Goal: Transaction & Acquisition: Subscribe to service/newsletter

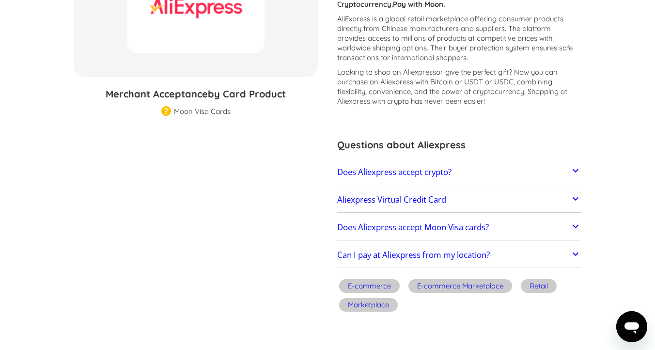
scroll to position [163, 0]
click at [427, 170] on h2 "Does Aliexpress accept crypto?" at bounding box center [394, 171] width 114 height 10
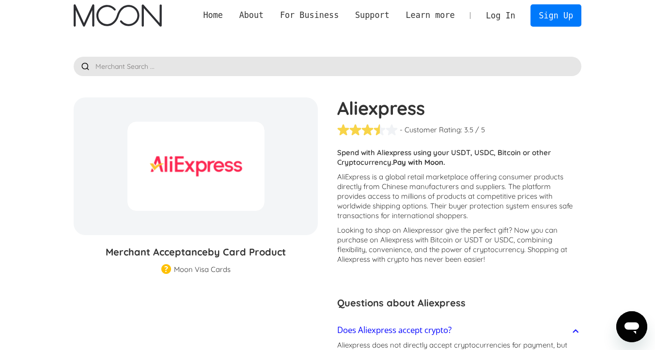
scroll to position [0, 0]
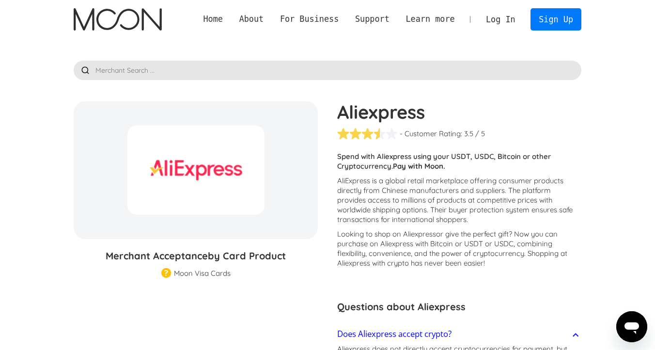
click at [193, 161] on div at bounding box center [195, 170] width 137 height 89
click at [187, 274] on div "Moon Visa Cards" at bounding box center [202, 273] width 57 height 10
click at [543, 22] on link "Sign Up" at bounding box center [556, 19] width 50 height 22
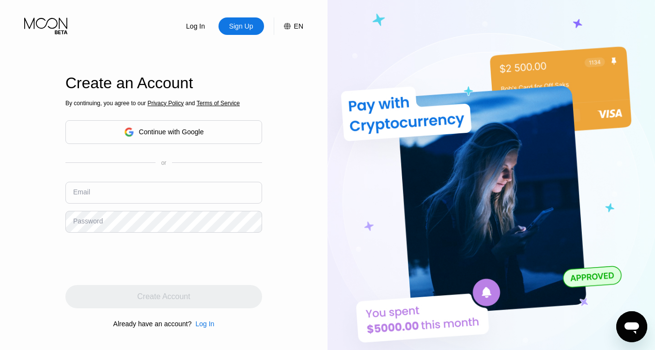
click at [159, 132] on div "Continue with Google" at bounding box center [171, 132] width 65 height 8
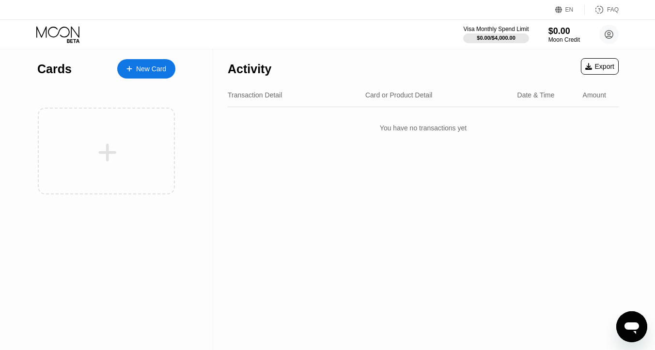
click at [137, 70] on div "New Card" at bounding box center [151, 69] width 30 height 8
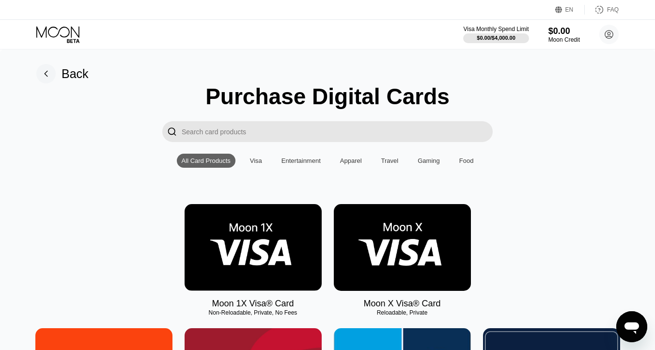
click at [241, 123] on input "Search card products" at bounding box center [337, 131] width 311 height 21
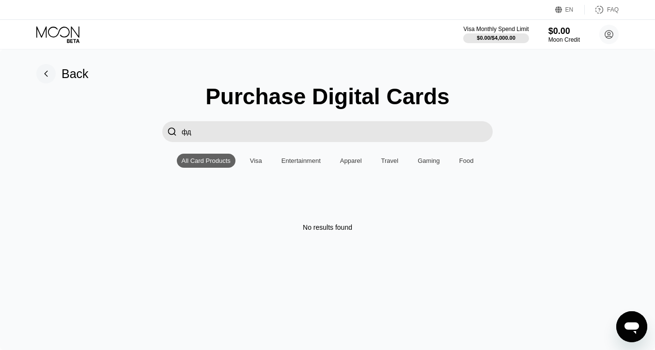
type input "ф"
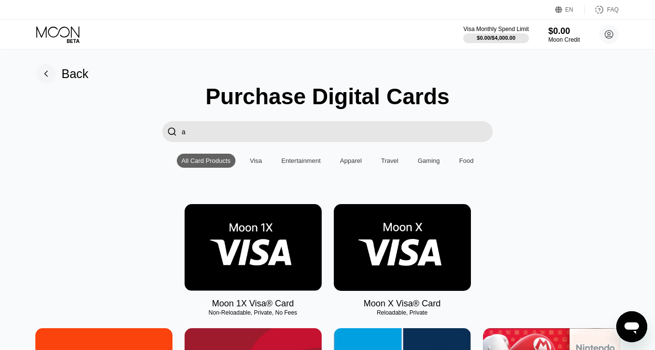
type input "a"
click at [66, 32] on icon at bounding box center [58, 34] width 45 height 17
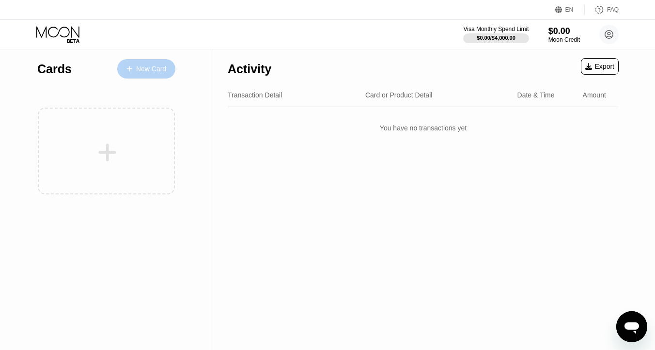
click at [141, 73] on div "New Card" at bounding box center [146, 68] width 58 height 19
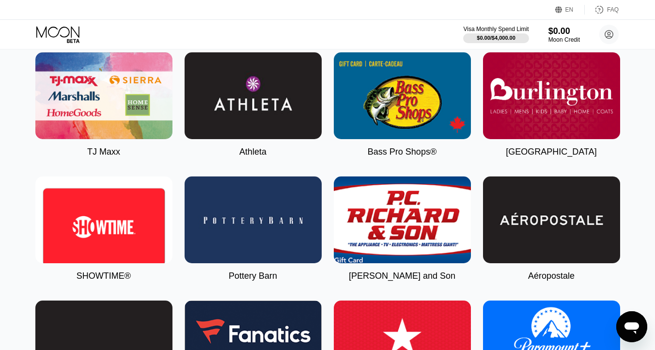
scroll to position [639, 0]
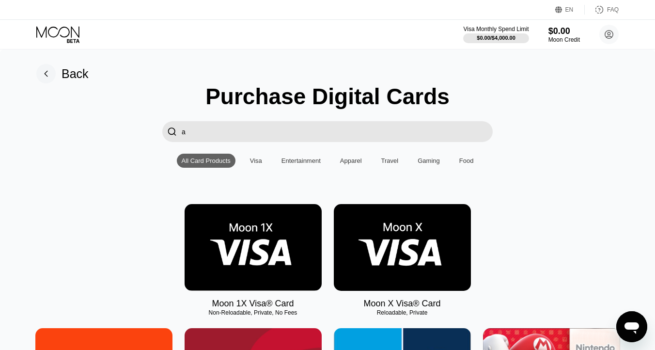
click at [275, 239] on img at bounding box center [253, 247] width 137 height 87
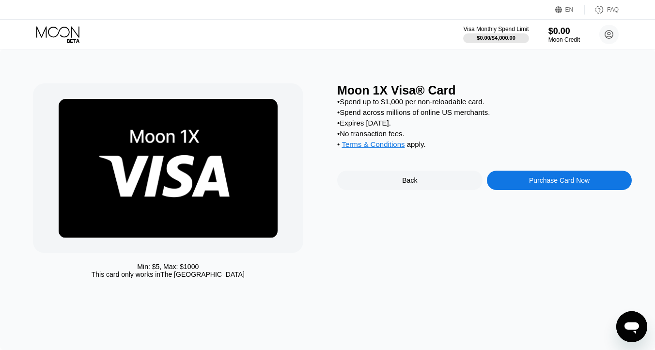
click at [420, 175] on div "Back" at bounding box center [409, 180] width 145 height 19
